Goal: Information Seeking & Learning: Learn about a topic

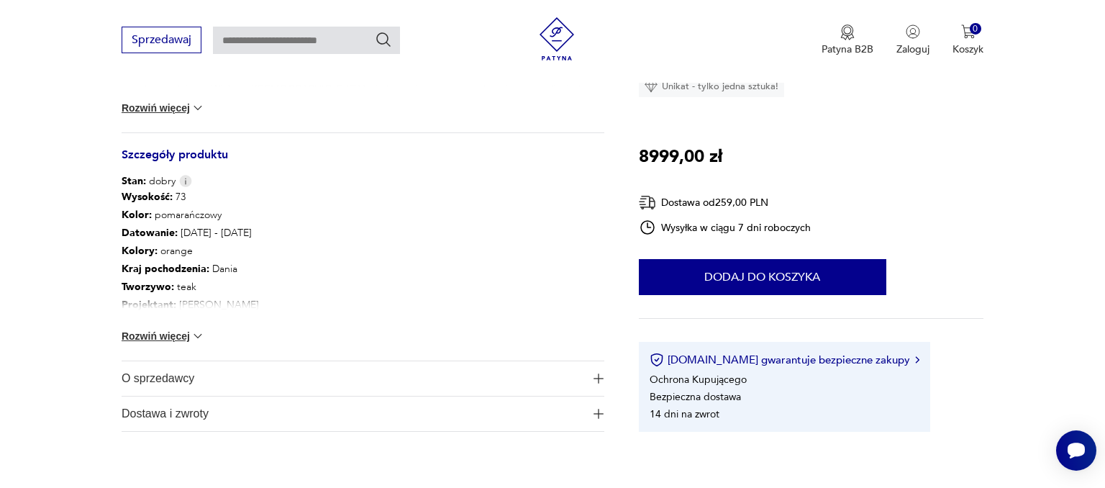
scroll to position [750, 0]
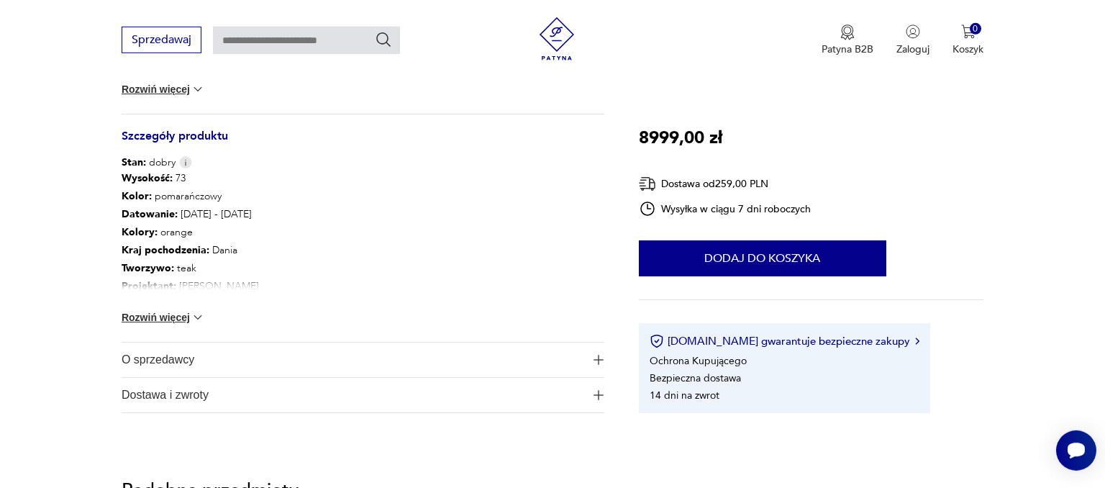
click at [172, 314] on button "Rozwiń więcej" at bounding box center [163, 317] width 83 height 14
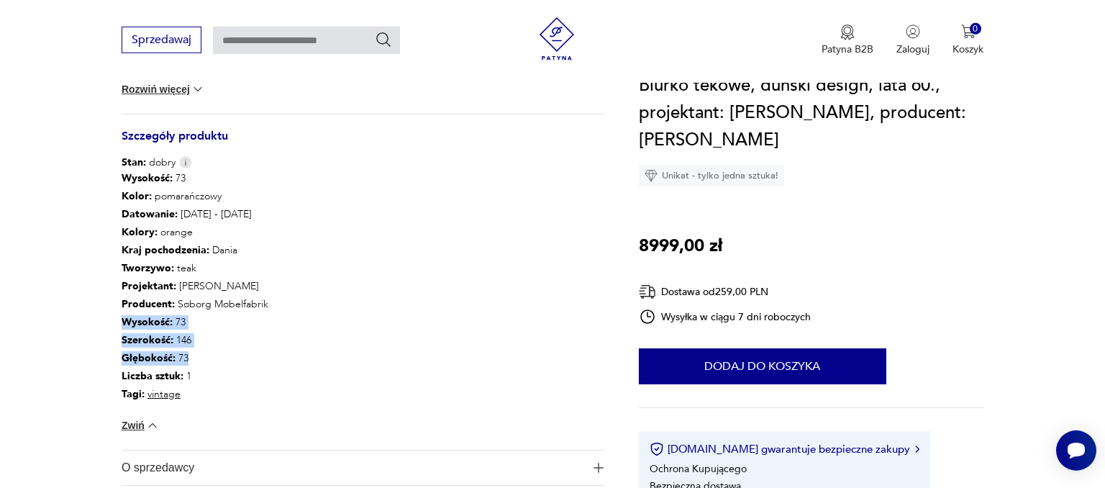
drag, startPoint x: 121, startPoint y: 313, endPoint x: 191, endPoint y: 353, distance: 81.2
click at [191, 353] on section "Klasyk Opis produktu Biurko wykonane zostało w latach 60-tych, wyprodukowane pr…" at bounding box center [552, 21] width 1105 height 1068
copy div "Wysokość : 73 Szerokość : 146 Głębokość : 73"
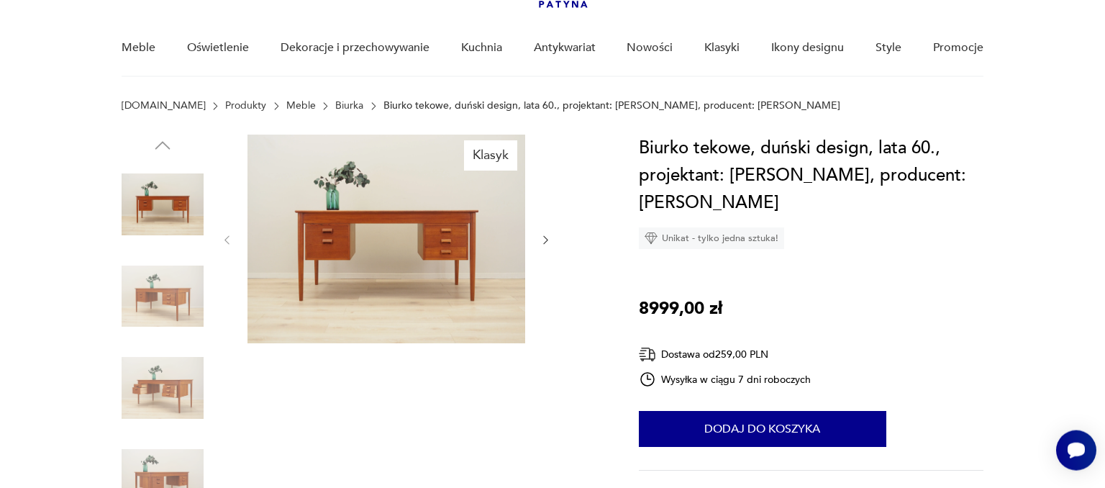
scroll to position [88, 0]
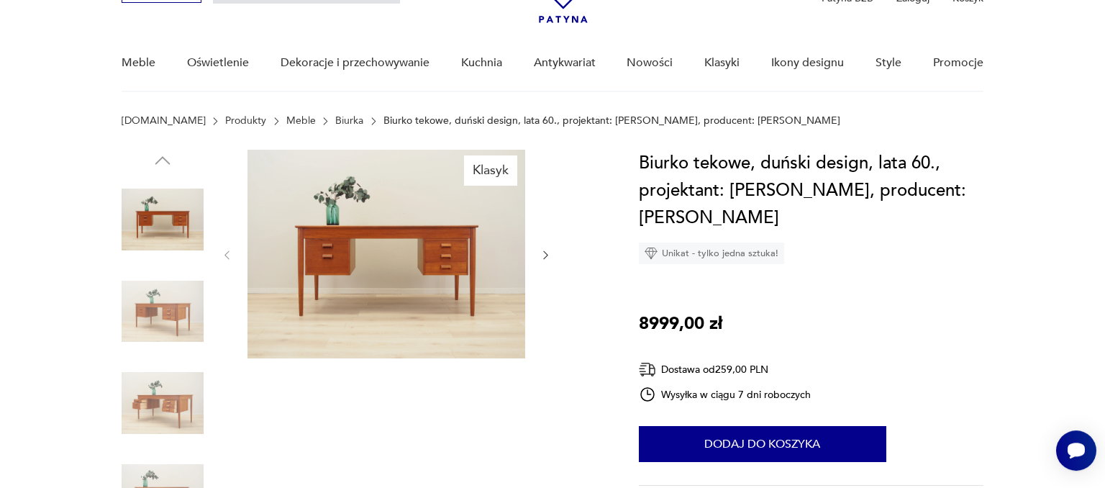
click at [541, 248] on button "button" at bounding box center [545, 255] width 12 height 14
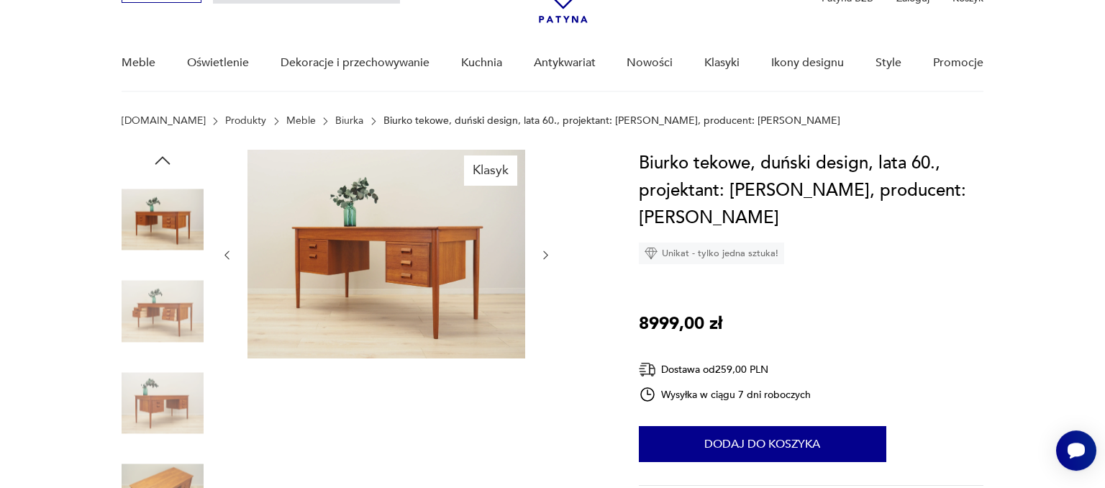
click at [541, 248] on button "button" at bounding box center [545, 255] width 12 height 14
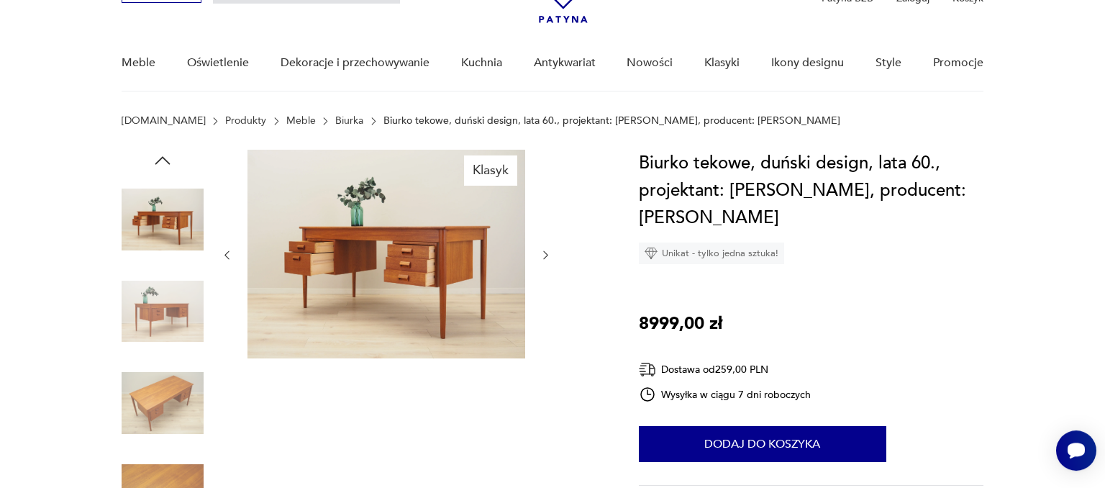
click at [541, 248] on button "button" at bounding box center [545, 255] width 12 height 14
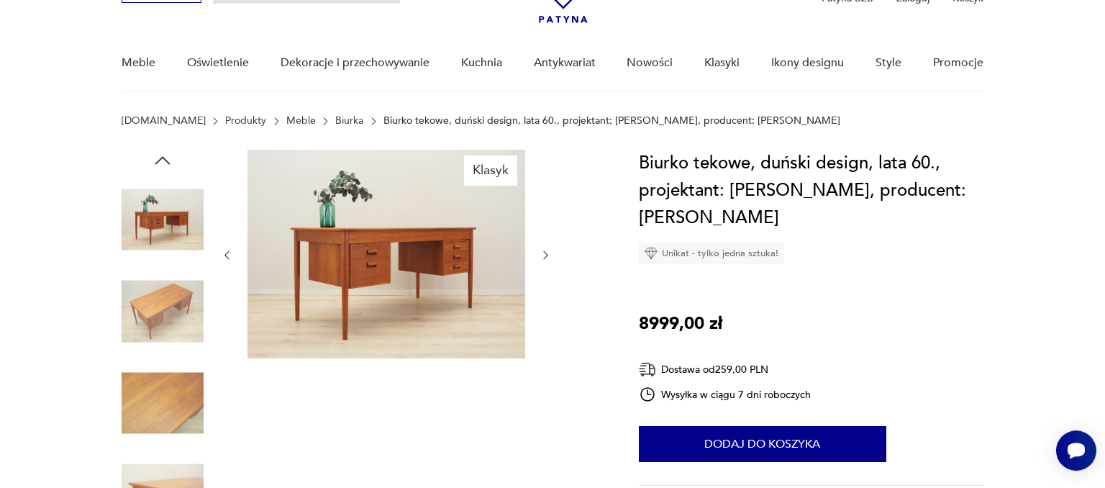
click at [541, 248] on button "button" at bounding box center [545, 255] width 12 height 14
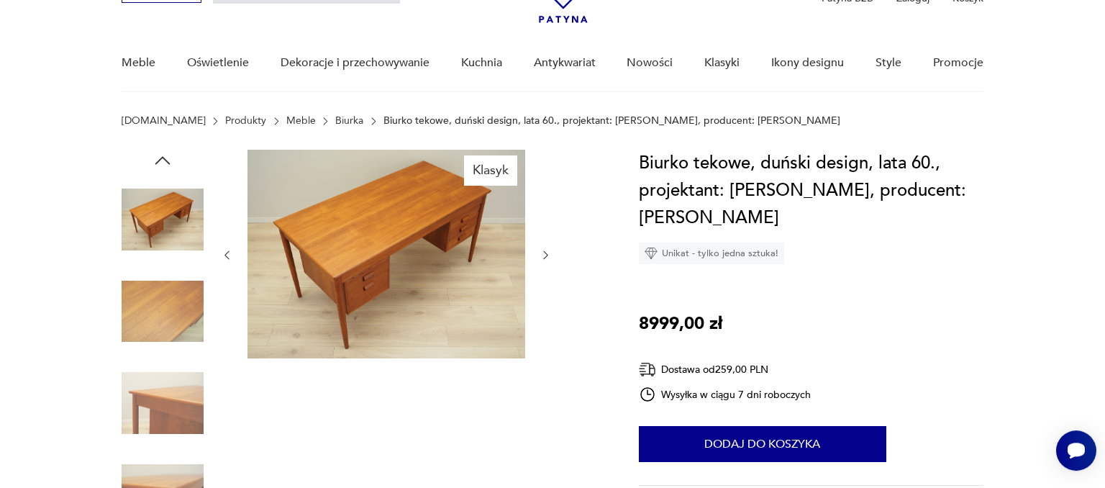
click at [541, 248] on button "button" at bounding box center [545, 255] width 12 height 14
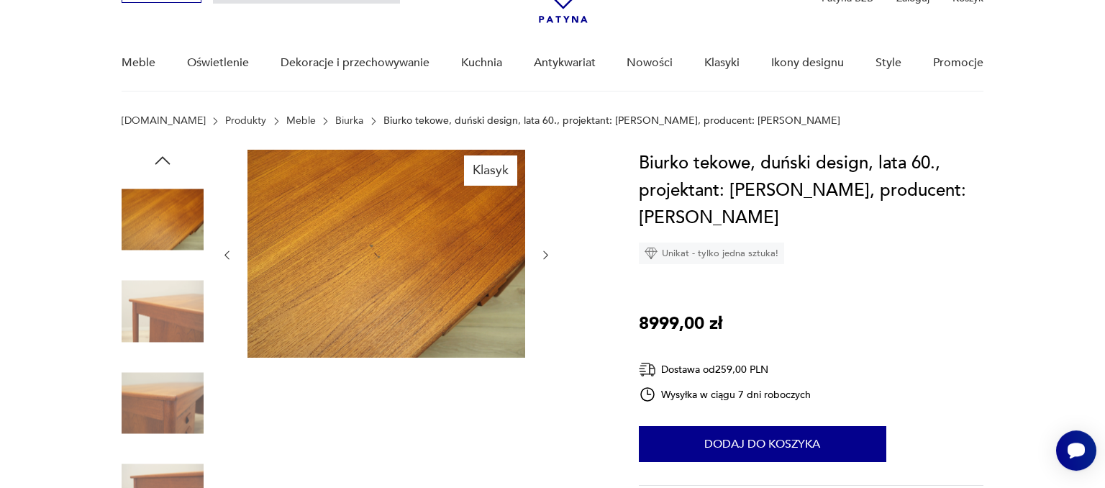
click at [541, 248] on button "button" at bounding box center [545, 255] width 12 height 14
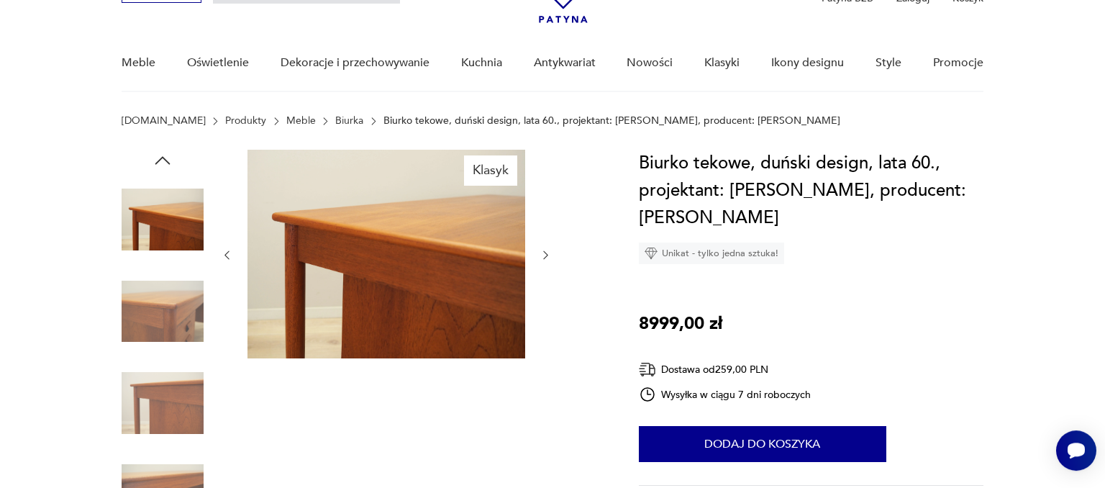
click at [541, 248] on button "button" at bounding box center [545, 255] width 12 height 14
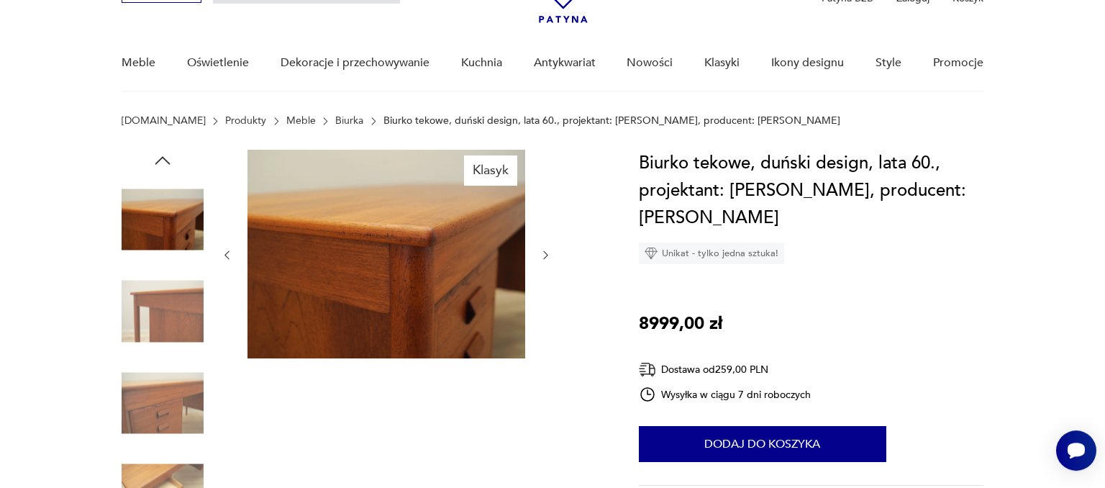
click at [541, 248] on button "button" at bounding box center [545, 255] width 12 height 14
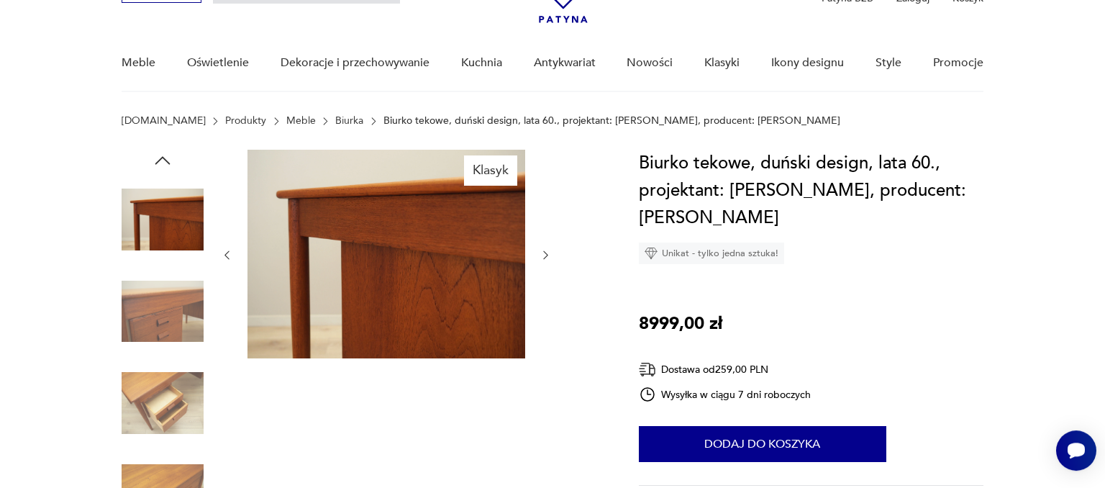
click at [541, 248] on button "button" at bounding box center [545, 255] width 12 height 14
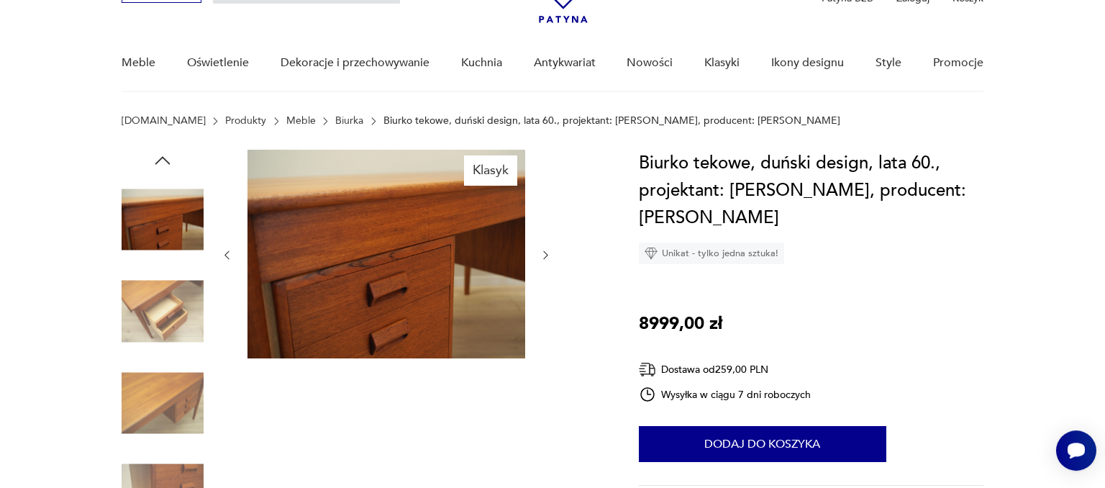
click at [541, 248] on button "button" at bounding box center [545, 255] width 12 height 14
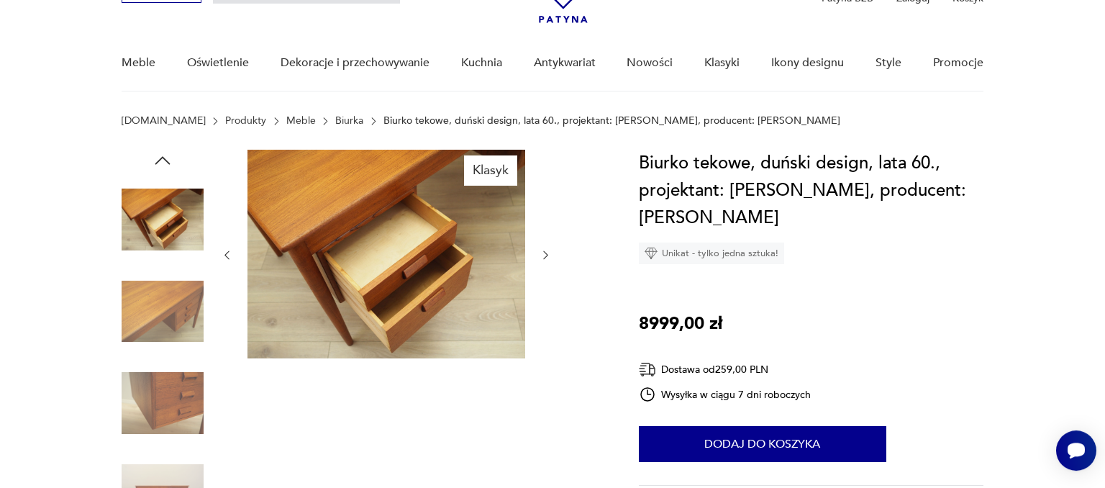
click at [541, 248] on button "button" at bounding box center [545, 255] width 12 height 14
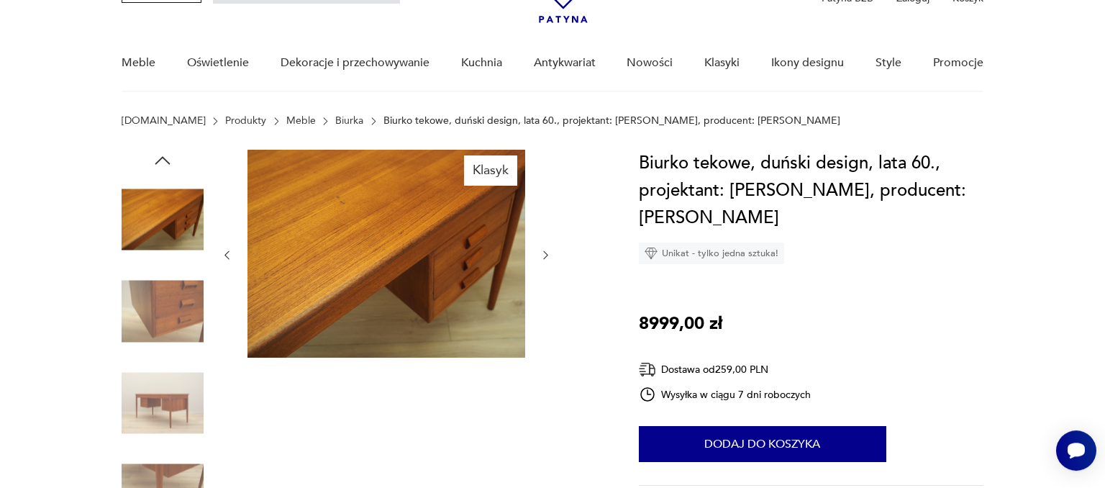
click at [160, 159] on icon "button" at bounding box center [163, 161] width 22 height 22
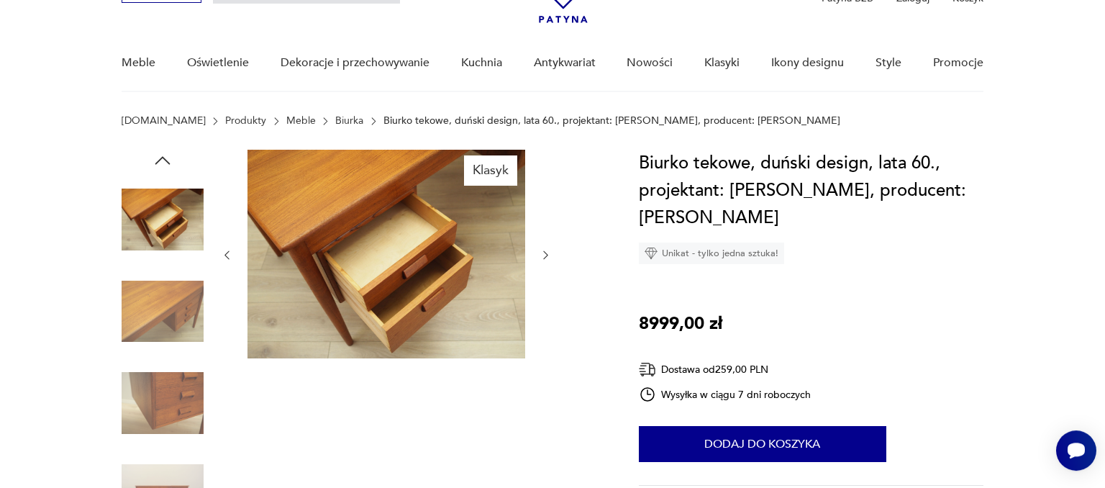
click at [539, 254] on div at bounding box center [386, 255] width 331 height 211
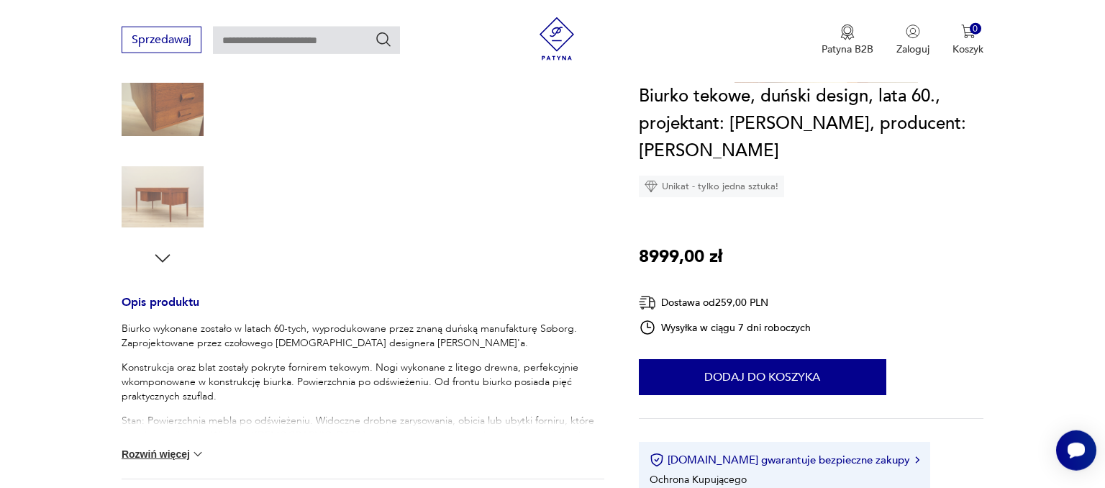
scroll to position [390, 0]
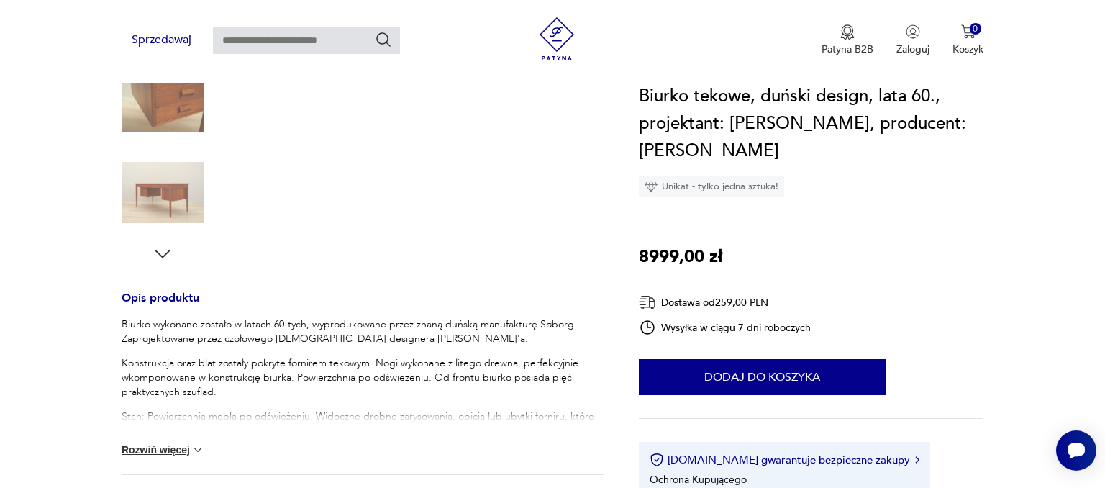
click at [168, 252] on icon "button" at bounding box center [162, 254] width 15 height 8
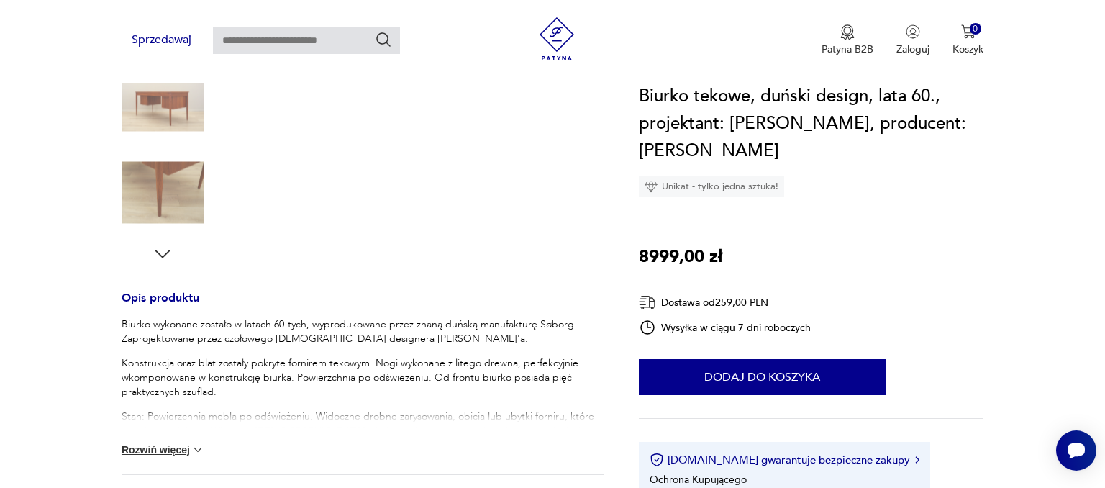
click at [168, 252] on icon "button" at bounding box center [162, 254] width 15 height 8
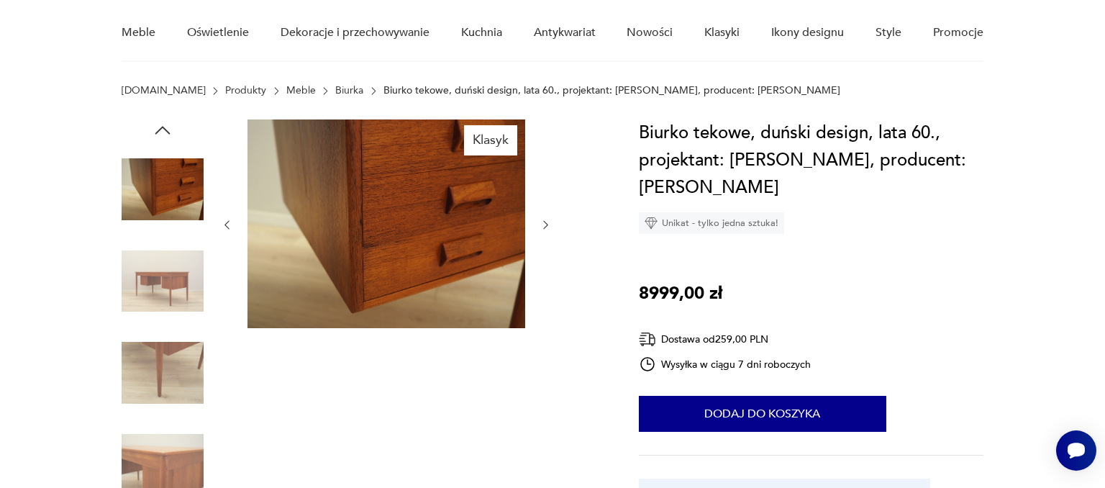
scroll to position [0, 0]
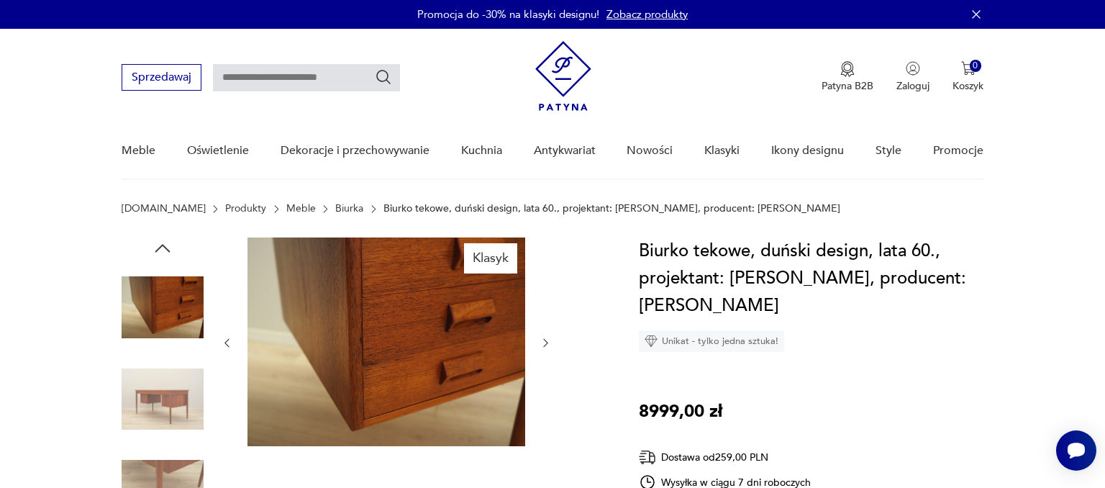
click at [159, 250] on icon "button" at bounding box center [163, 248] width 22 height 22
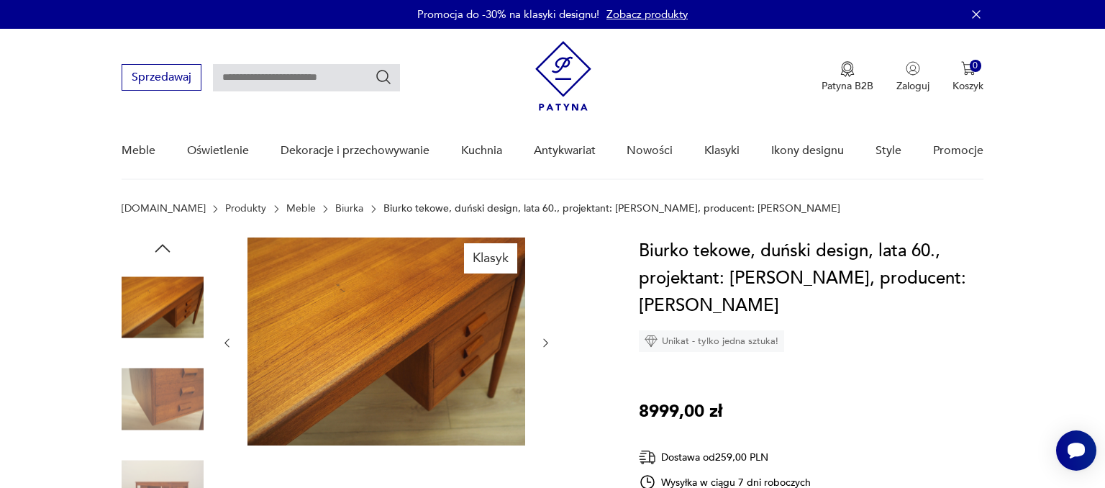
click at [159, 250] on icon "button" at bounding box center [163, 248] width 22 height 22
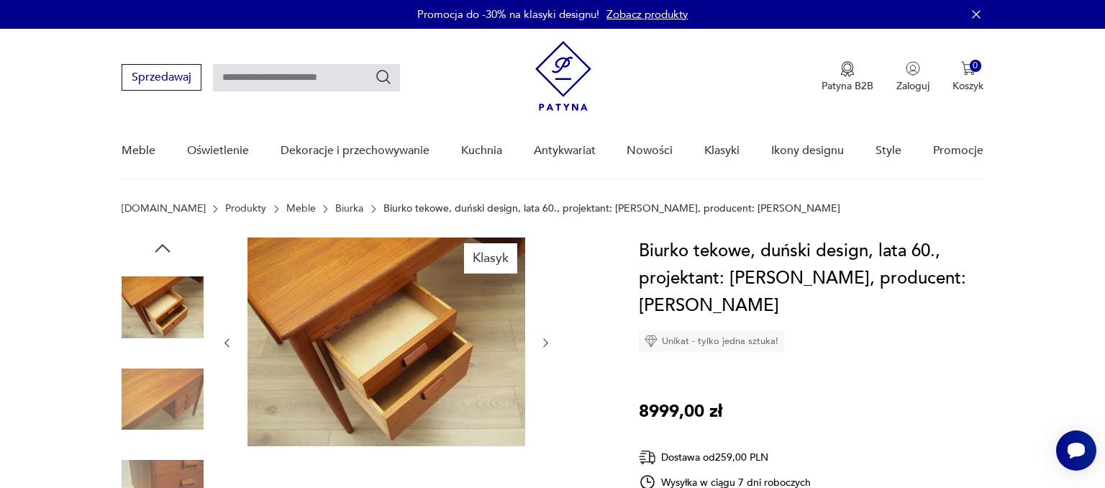
click at [159, 250] on icon "button" at bounding box center [163, 248] width 22 height 22
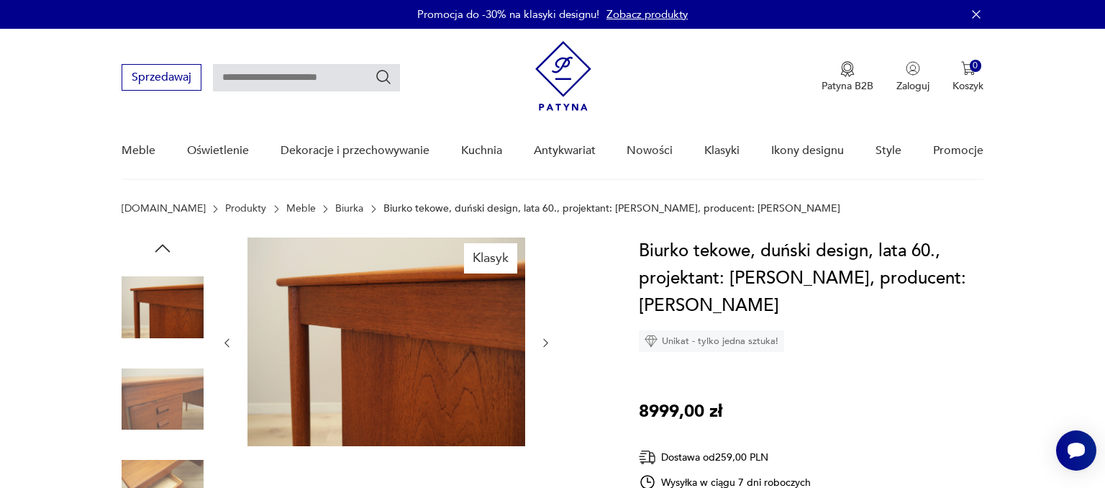
click at [159, 250] on icon "button" at bounding box center [163, 248] width 22 height 22
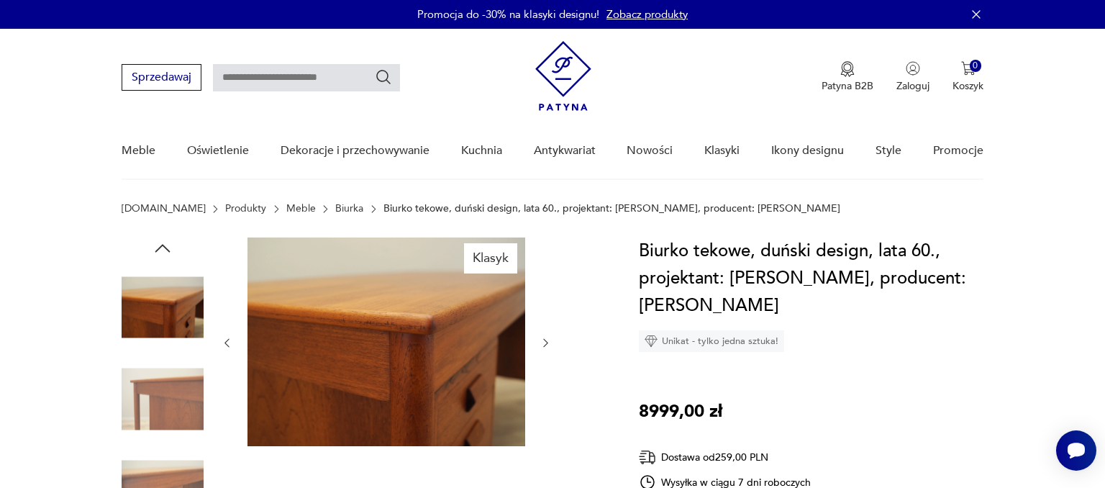
click at [159, 250] on icon "button" at bounding box center [163, 248] width 22 height 22
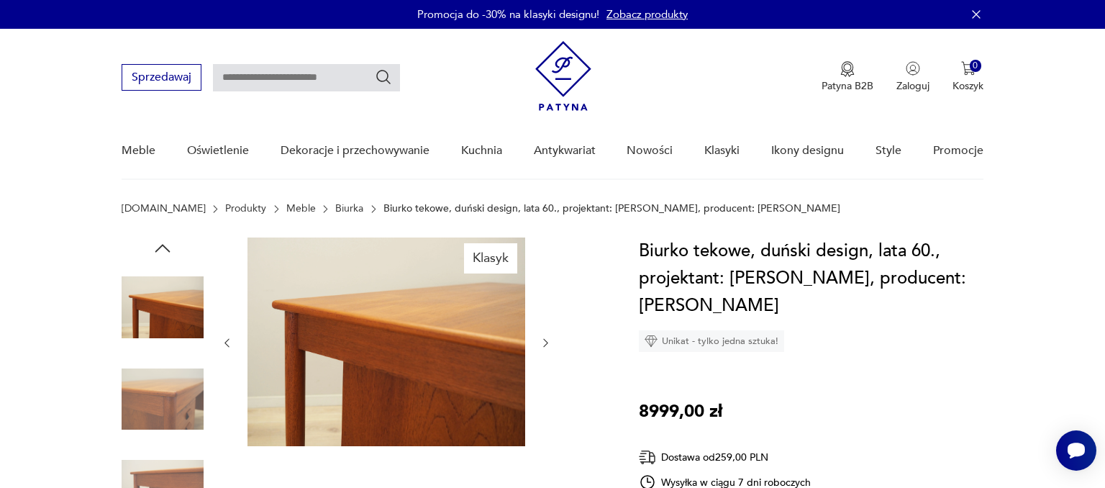
click at [159, 250] on icon "button" at bounding box center [163, 248] width 22 height 22
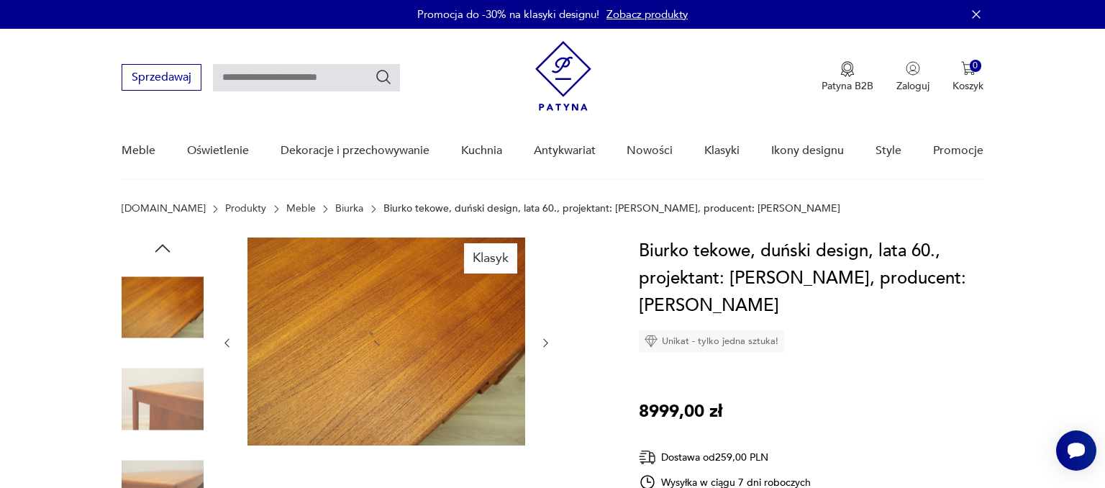
click at [159, 250] on icon "button" at bounding box center [163, 248] width 22 height 22
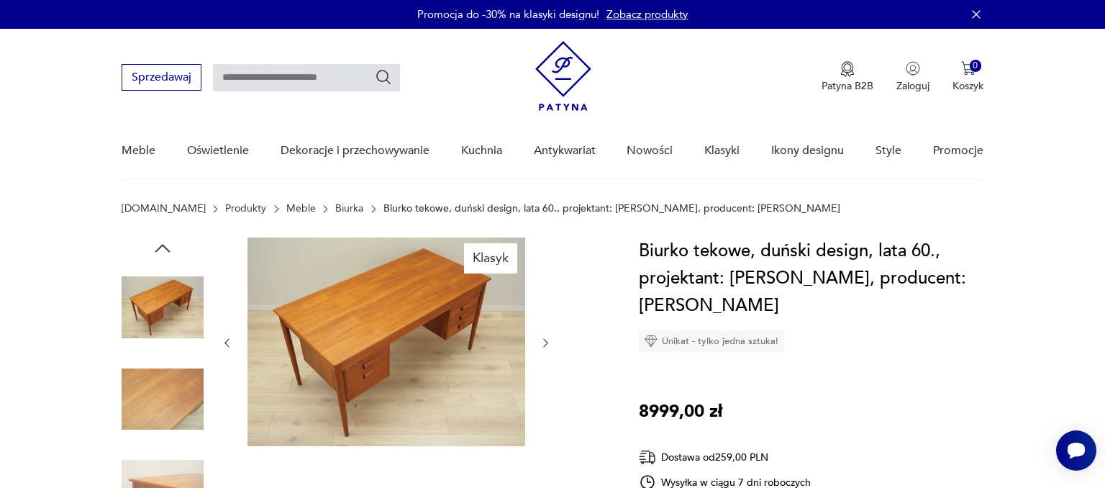
click at [159, 250] on icon "button" at bounding box center [163, 248] width 22 height 22
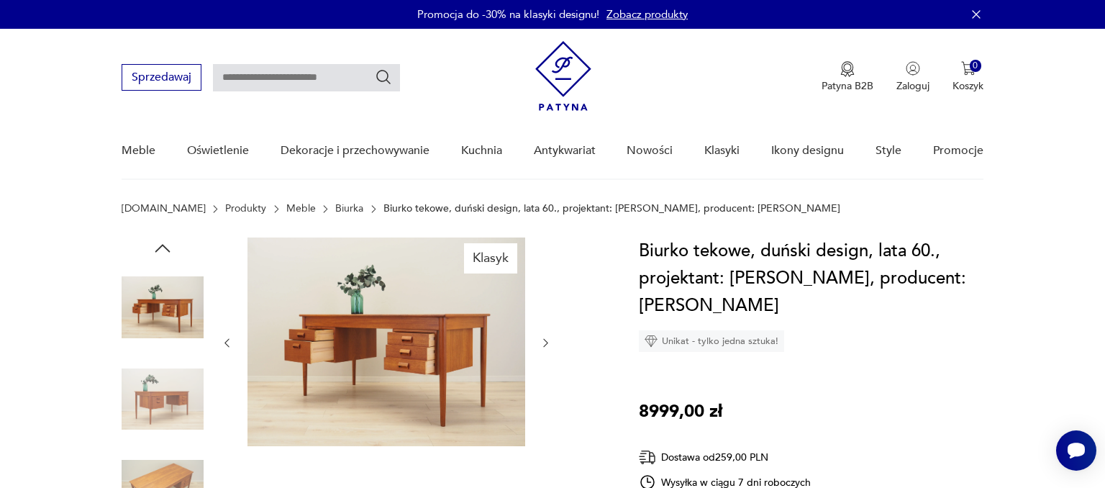
click at [229, 344] on icon "button" at bounding box center [227, 343] width 12 height 12
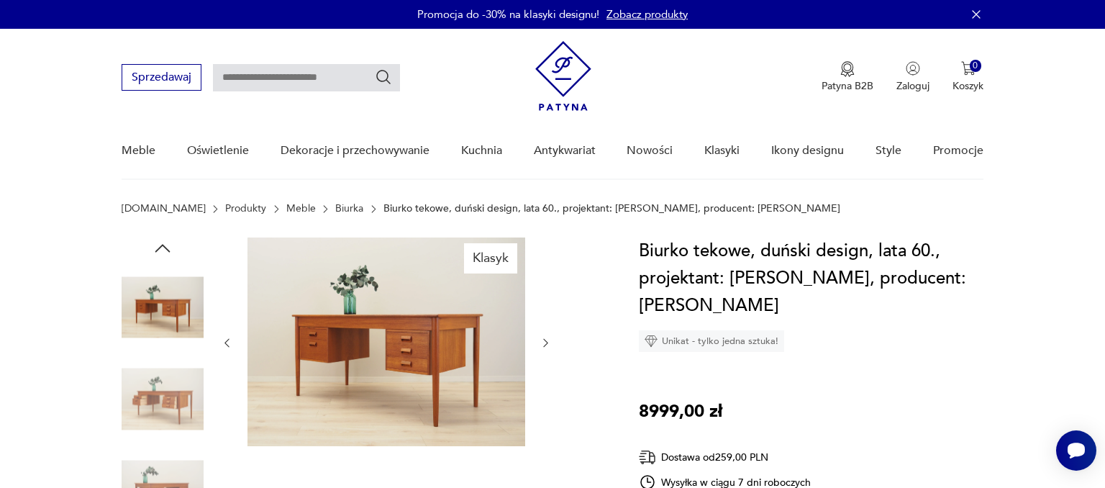
click at [355, 321] on img at bounding box center [386, 341] width 278 height 209
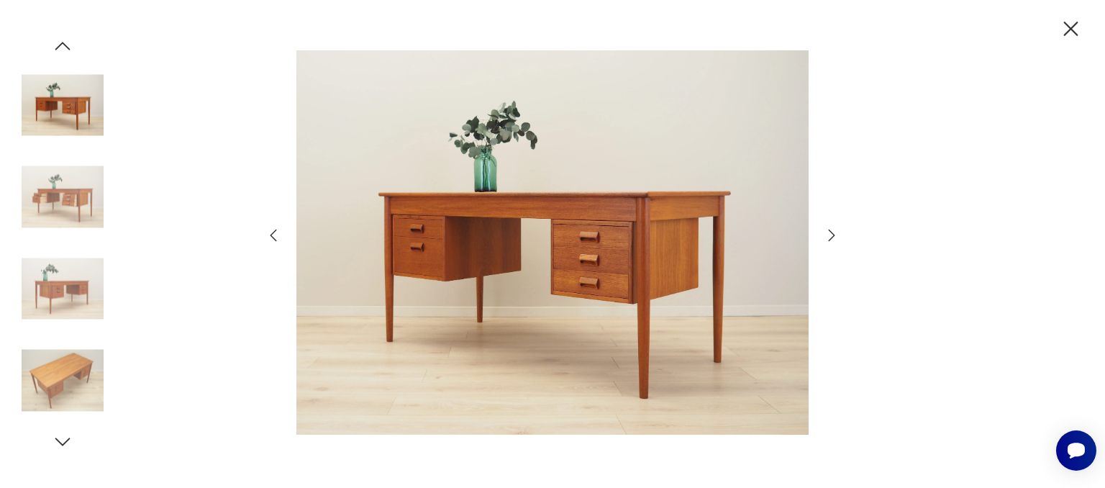
click at [65, 45] on icon "button" at bounding box center [62, 46] width 15 height 8
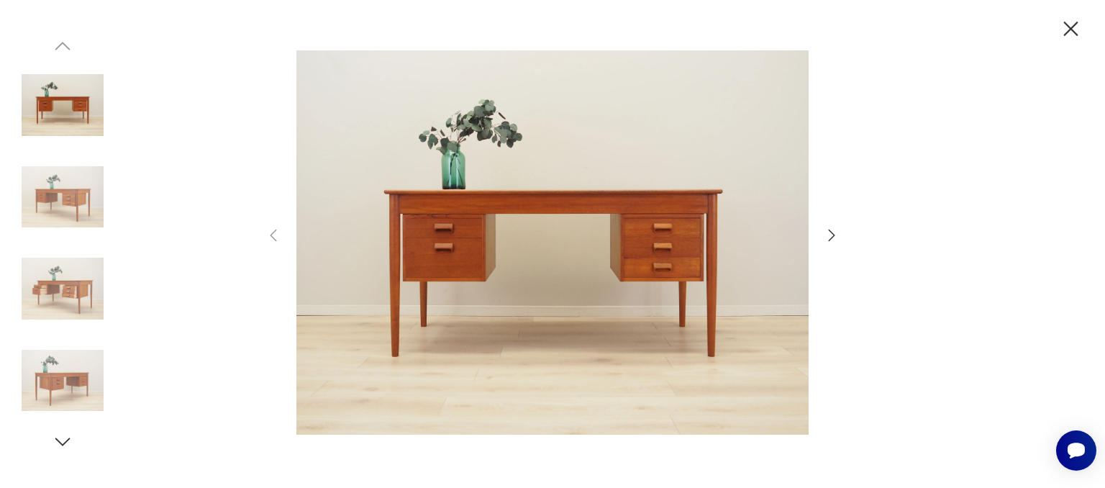
click at [1075, 32] on icon "button" at bounding box center [1070, 29] width 25 height 25
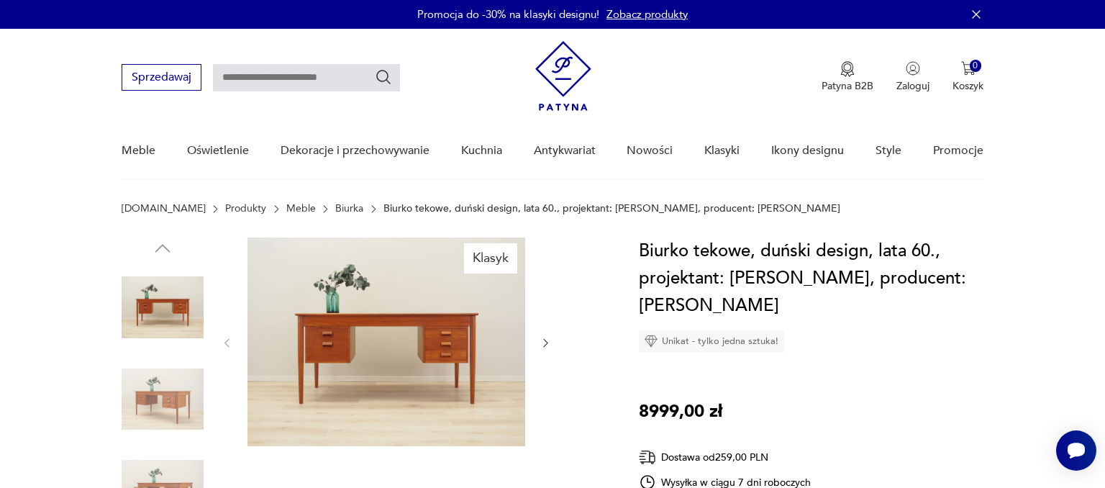
drag, startPoint x: 730, startPoint y: 275, endPoint x: 756, endPoint y: 298, distance: 34.2
click at [756, 298] on h1 "Biurko tekowe, duński design, lata 60., projektant: [PERSON_NAME], producent: […" at bounding box center [811, 278] width 344 height 82
copy h1 "[PERSON_NAME], producent: [PERSON_NAME]"
click at [818, 314] on h1 "Biurko tekowe, duński design, lata 60., projektant: [PERSON_NAME], producent: […" at bounding box center [811, 278] width 344 height 82
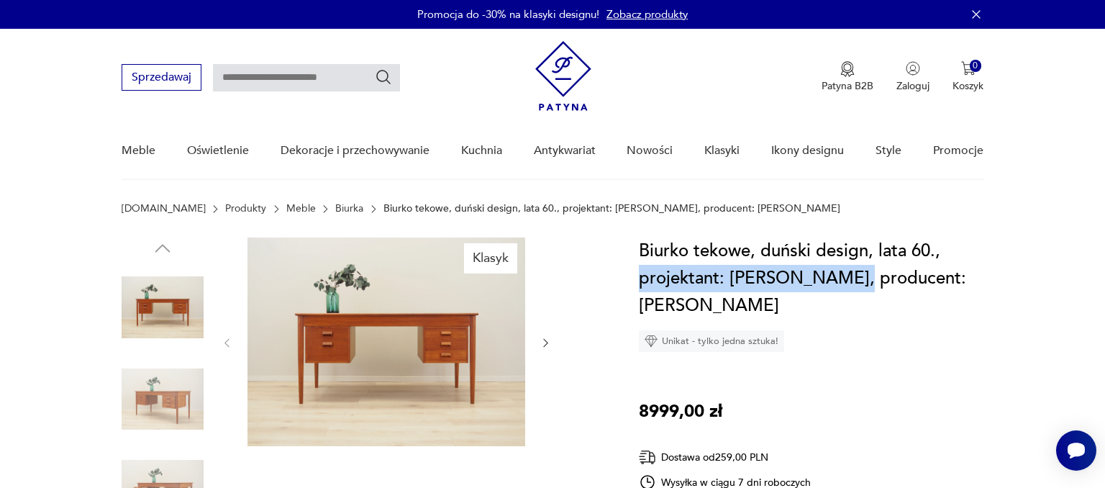
drag, startPoint x: 639, startPoint y: 279, endPoint x: 863, endPoint y: 278, distance: 223.7
click at [863, 278] on h1 "Biurko tekowe, duński design, lata 60., projektant: [PERSON_NAME], producent: […" at bounding box center [811, 278] width 344 height 82
copy h1 "projektant: [PERSON_NAME]"
